Goal: Entertainment & Leisure: Consume media (video, audio)

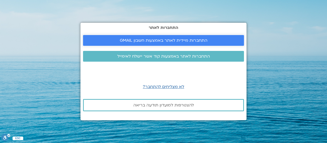
click at [163, 41] on span "התחברות מיידית לאתר באמצעות חשבון GMAIL" at bounding box center [164, 40] width 88 height 5
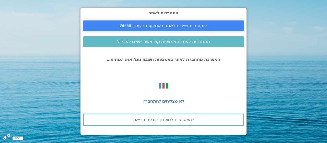
click at [149, 27] on span "התחברות מיידית לאתר באמצעות חשבון GMAIL" at bounding box center [164, 25] width 88 height 5
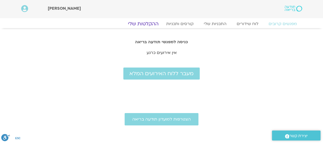
click at [139, 24] on link "ההקלטות שלי" at bounding box center [143, 24] width 43 height 6
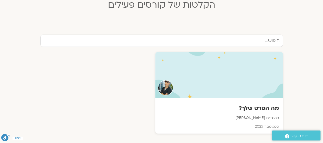
scroll to position [153, 0]
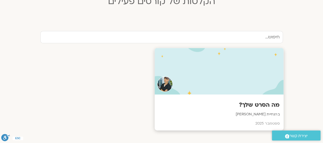
click at [240, 107] on h3 "מה הסרט שלך?" at bounding box center [218, 105] width 121 height 8
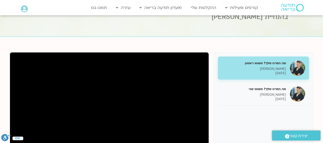
scroll to position [26, 0]
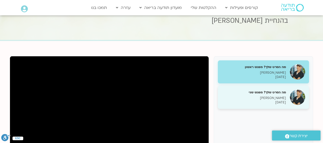
click at [261, 94] on div "מה הסרט שלך? מפגש שני ג'יוואן ארי בוסתן 09/09/2025" at bounding box center [254, 97] width 64 height 15
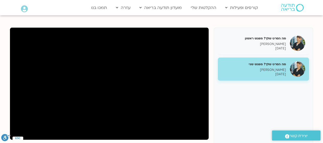
scroll to position [26, 0]
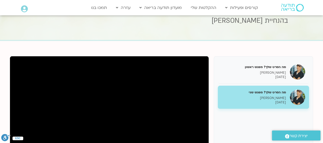
click at [273, 100] on p "09/09/2025" at bounding box center [254, 102] width 64 height 4
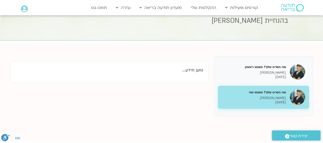
click at [273, 100] on p "09/09/2025" at bounding box center [254, 102] width 64 height 4
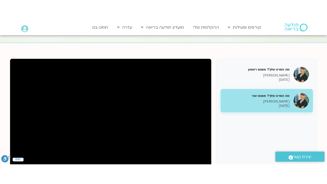
scroll to position [51, 0]
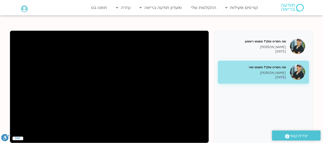
click at [6, 105] on section "מה הסרט שלך? מפגש ראשון ג'יוואן ארי בוסתן 02/09/2025 מה הסרט שלך? מפגש שני ג'יו…" at bounding box center [161, 113] width 323 height 197
